Goal: Task Accomplishment & Management: Use online tool/utility

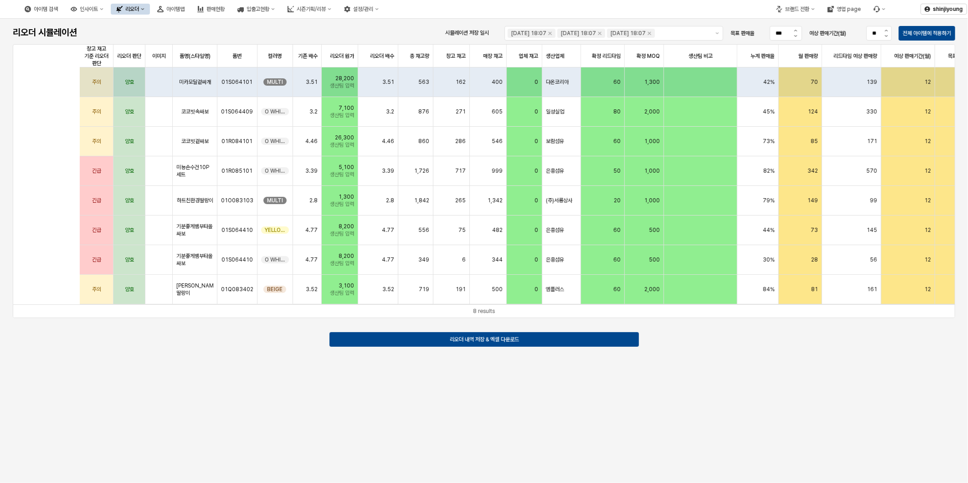
scroll to position [0, 351]
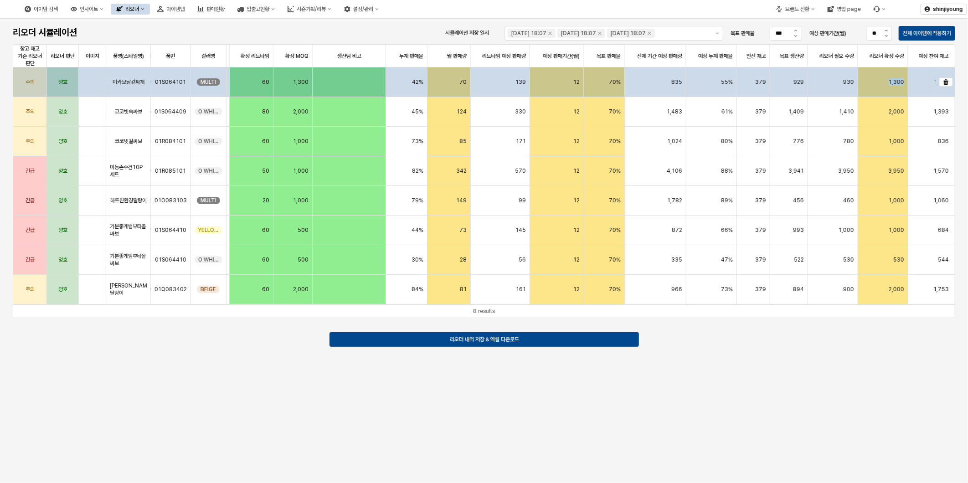
drag, startPoint x: 887, startPoint y: 82, endPoint x: 913, endPoint y: 82, distance: 25.5
click at [913, 82] on div "주의 양호 미카모달겉싸개 01S064101 MULTI 3.51 28,200 생산팀 입력 3.51 563 162 400 0 다온코리아 60 1,…" at bounding box center [349, 82] width 1242 height 30
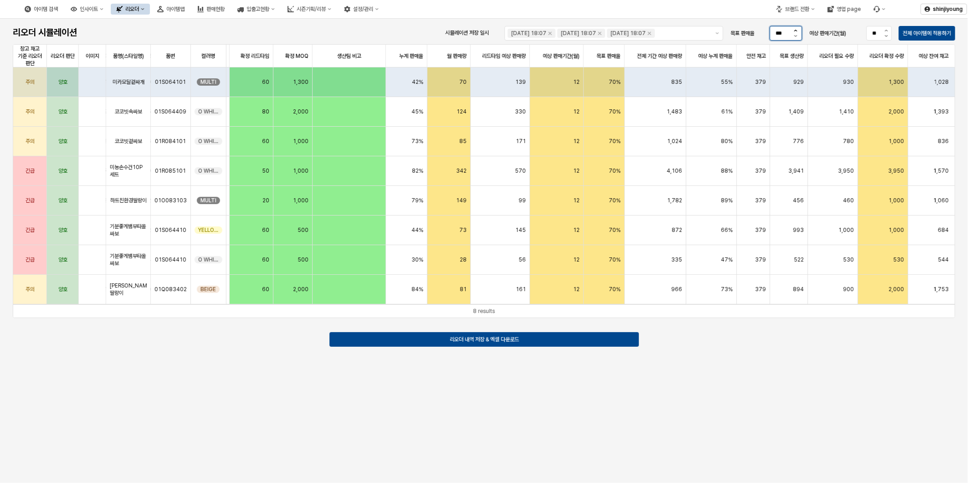
click at [792, 28] on button "목표 판매율 증가" at bounding box center [795, 29] width 11 height 7
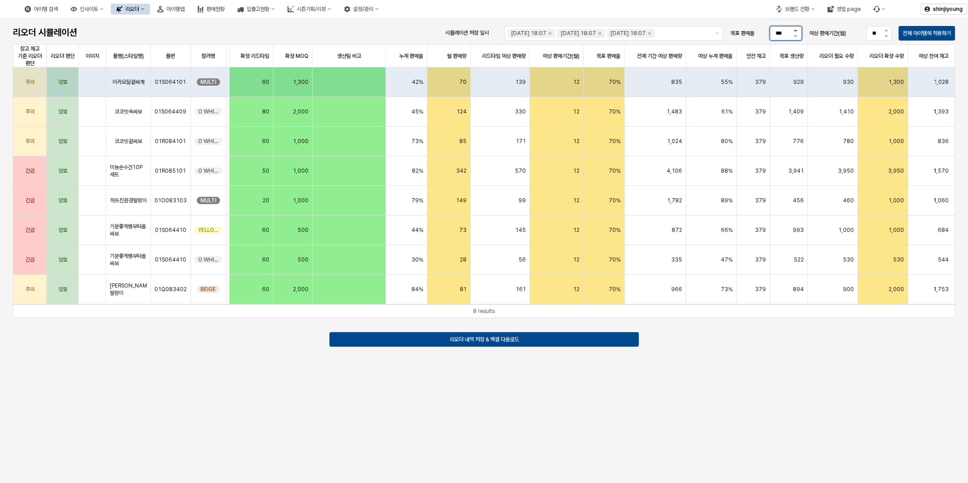
click at [792, 28] on button "목표 판매율 증가" at bounding box center [795, 29] width 11 height 7
type input "***"
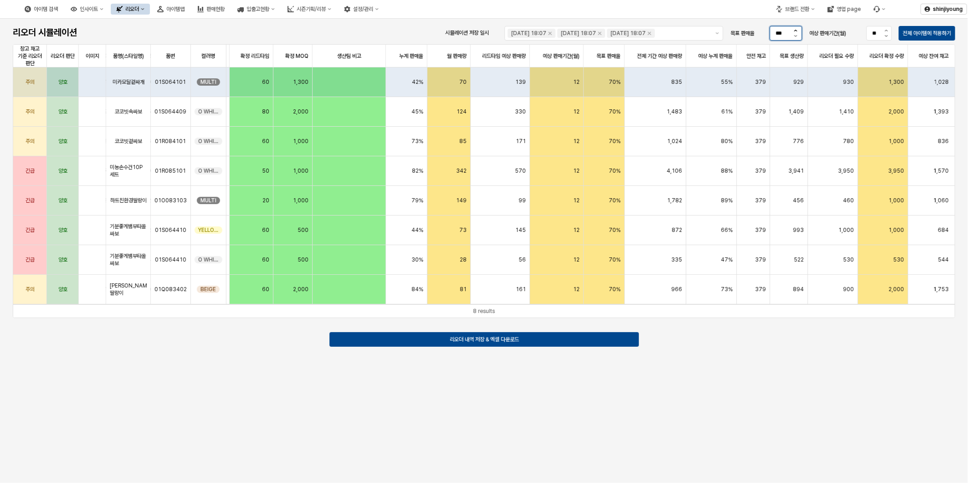
click at [792, 28] on button "목표 판매율 증가" at bounding box center [795, 29] width 11 height 7
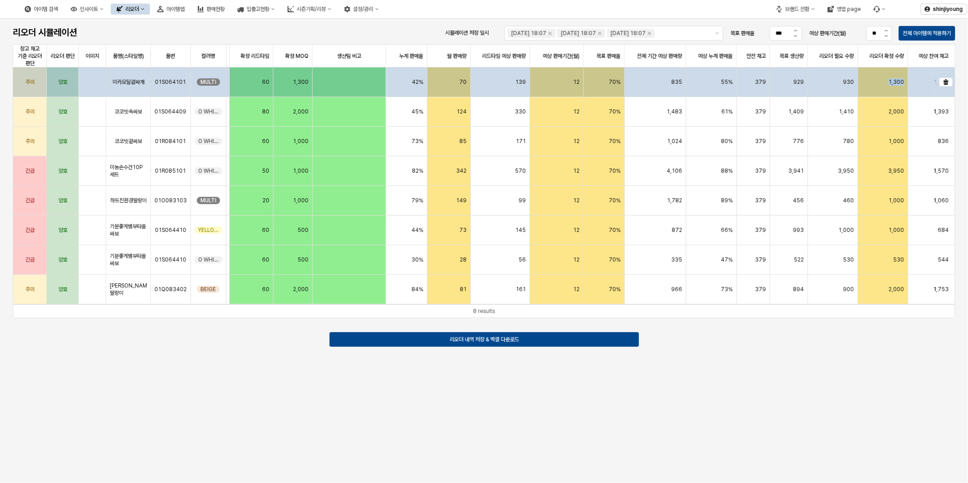
drag, startPoint x: 883, startPoint y: 82, endPoint x: 908, endPoint y: 82, distance: 25.1
click at [908, 82] on div "1,300" at bounding box center [883, 82] width 50 height 30
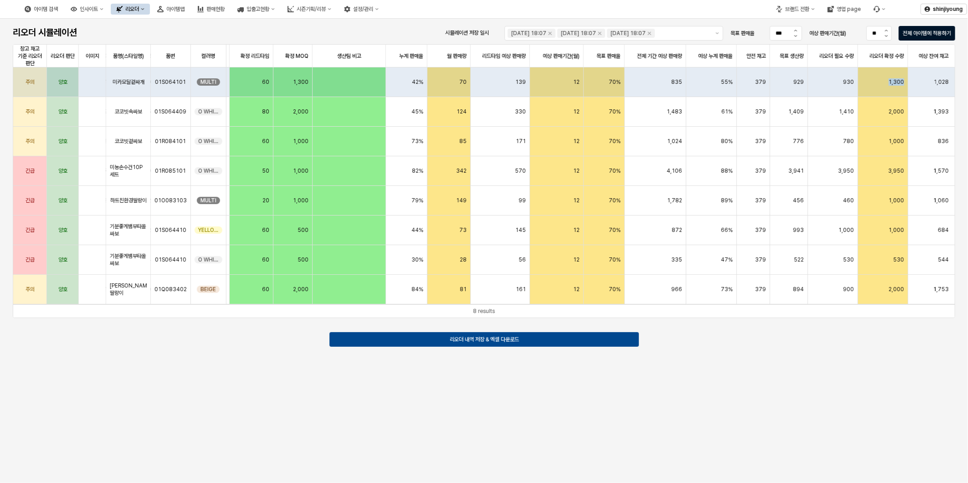
click at [906, 30] on p "전체 아이템에 적용하기" at bounding box center [927, 33] width 48 height 7
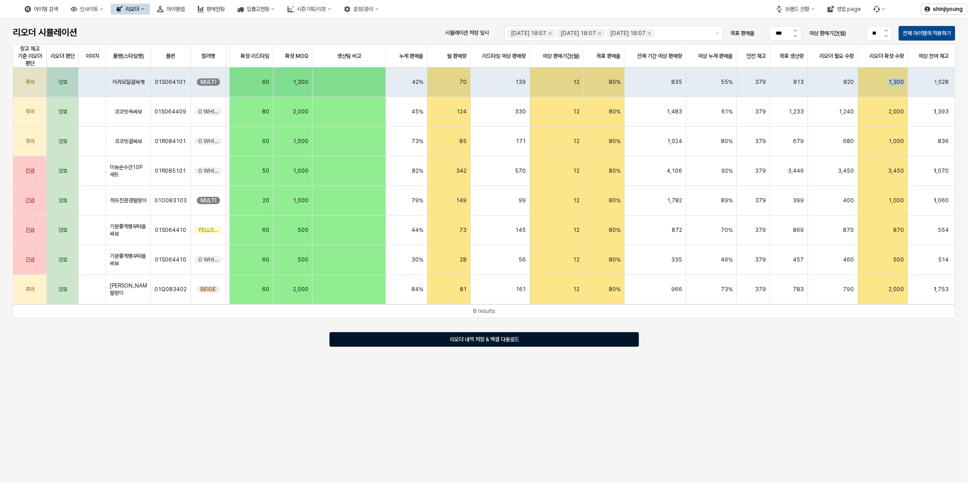
click at [481, 342] on p "리오더 내역 저장 & 엑셀 다운로드" at bounding box center [484, 339] width 69 height 7
